Goal: Find specific page/section: Find specific page/section

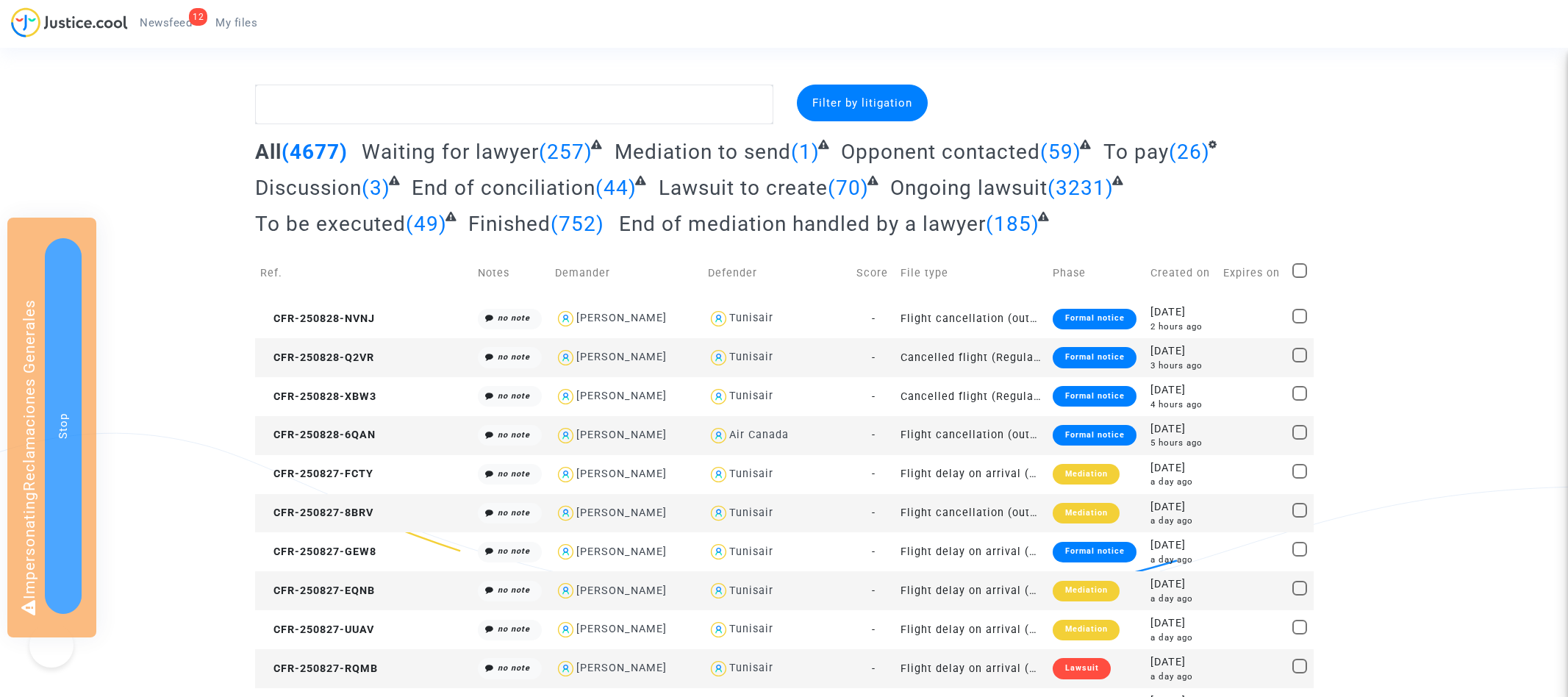
click at [244, 18] on span "My files" at bounding box center [235, 23] width 42 height 14
click at [428, 108] on textarea at bounding box center [513, 104] width 518 height 40
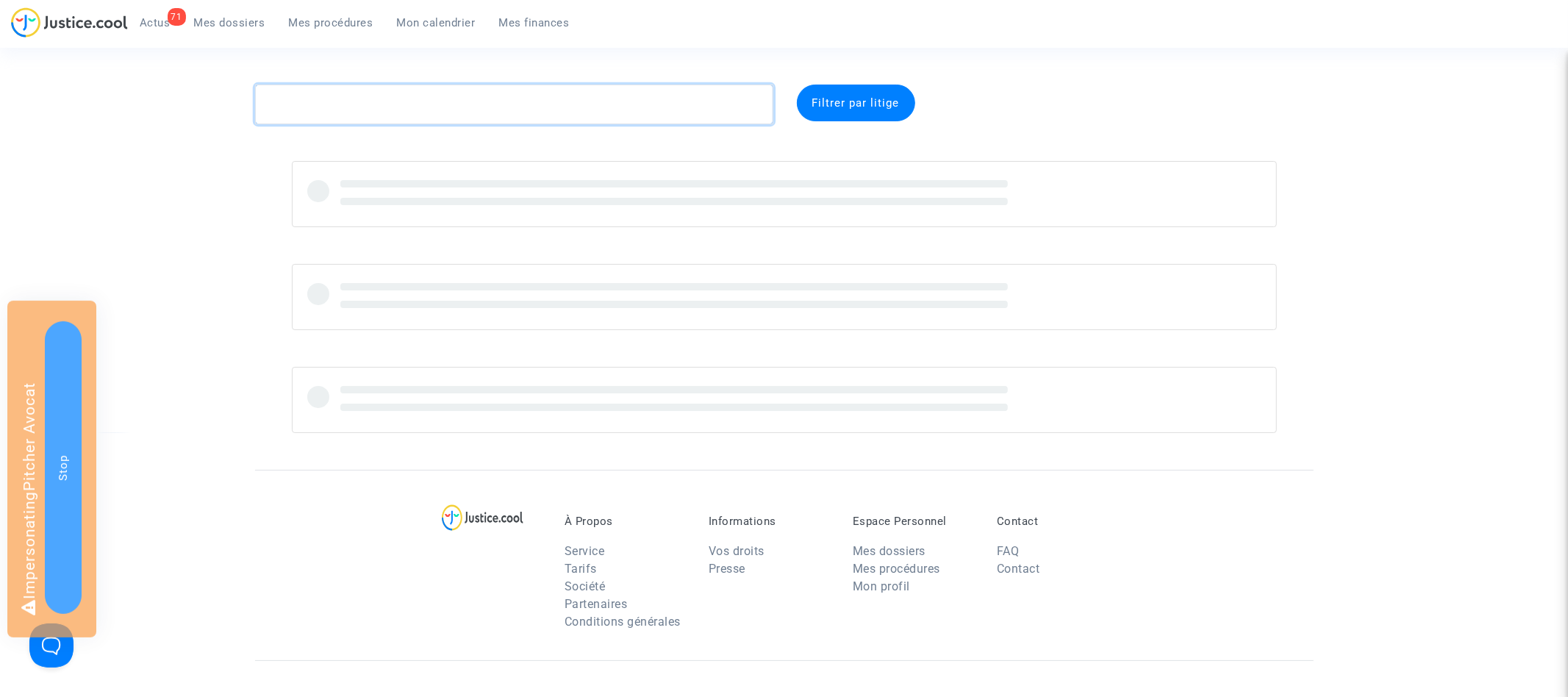
click at [432, 105] on textarea at bounding box center [513, 104] width 518 height 40
